Goal: Find specific page/section: Find specific page/section

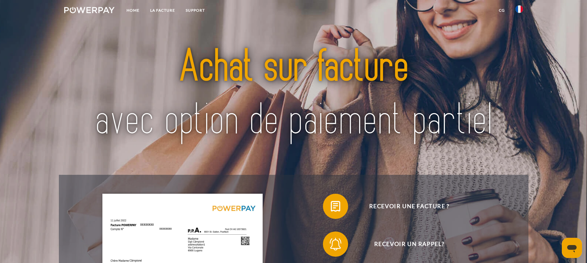
click at [519, 10] on img at bounding box center [519, 9] width 8 height 8
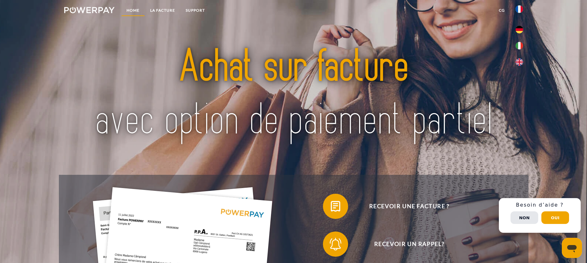
click at [135, 11] on link "Home" at bounding box center [133, 10] width 24 height 11
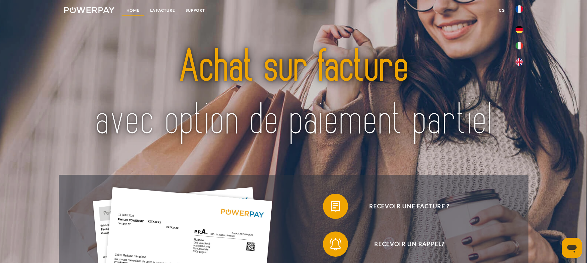
click at [135, 11] on link "Home" at bounding box center [133, 10] width 24 height 11
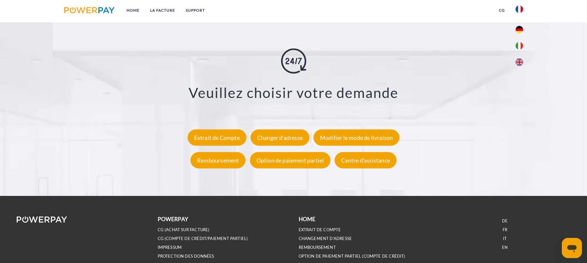
scroll to position [1252, 0]
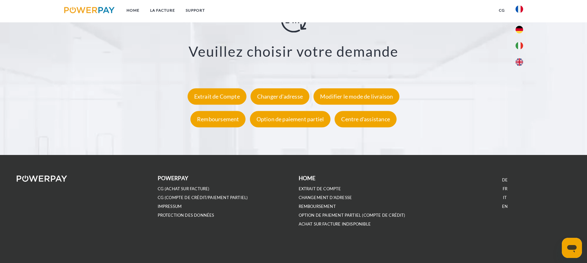
drag, startPoint x: 589, startPoint y: 33, endPoint x: 13, endPoint y: 17, distance: 576.1
click at [226, 94] on div "Extrait de Compte" at bounding box center [217, 96] width 59 height 16
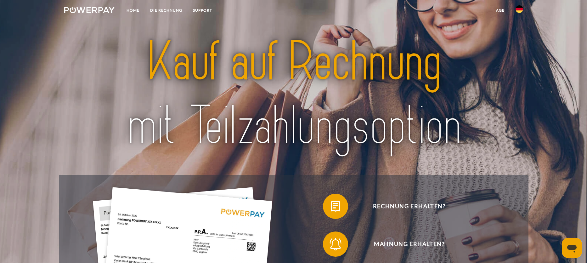
click at [520, 9] on img at bounding box center [519, 9] width 8 height 8
click at [520, 31] on img at bounding box center [519, 30] width 8 height 8
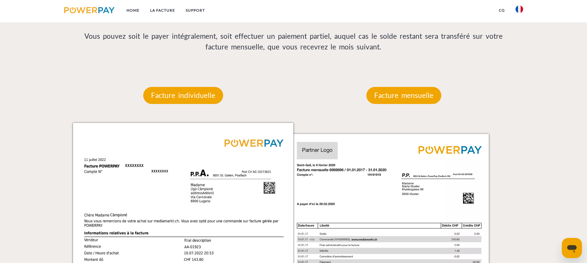
scroll to position [1252, 0]
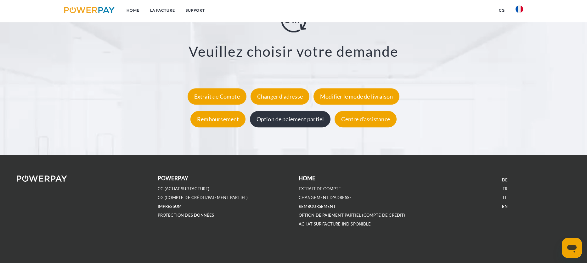
click at [302, 119] on div "Option de paiement partiel" at bounding box center [290, 119] width 81 height 16
